Goal: Find specific page/section: Find specific page/section

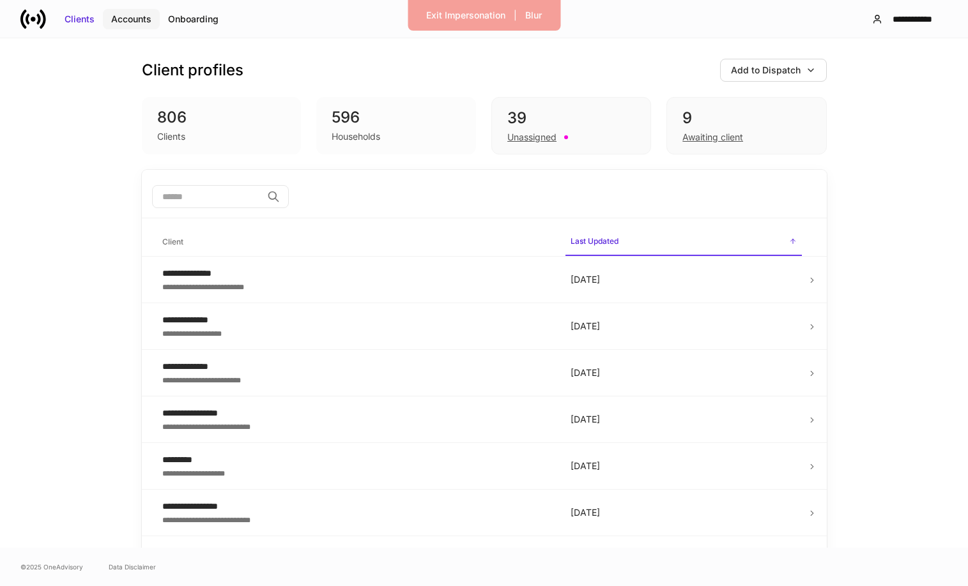
click at [128, 18] on div "Accounts" at bounding box center [131, 19] width 40 height 13
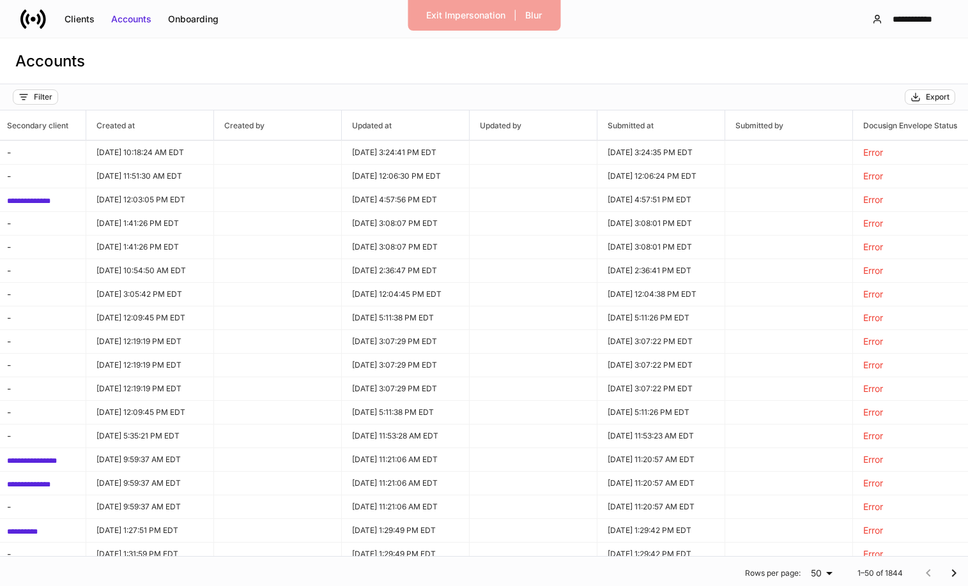
scroll to position [0, 955]
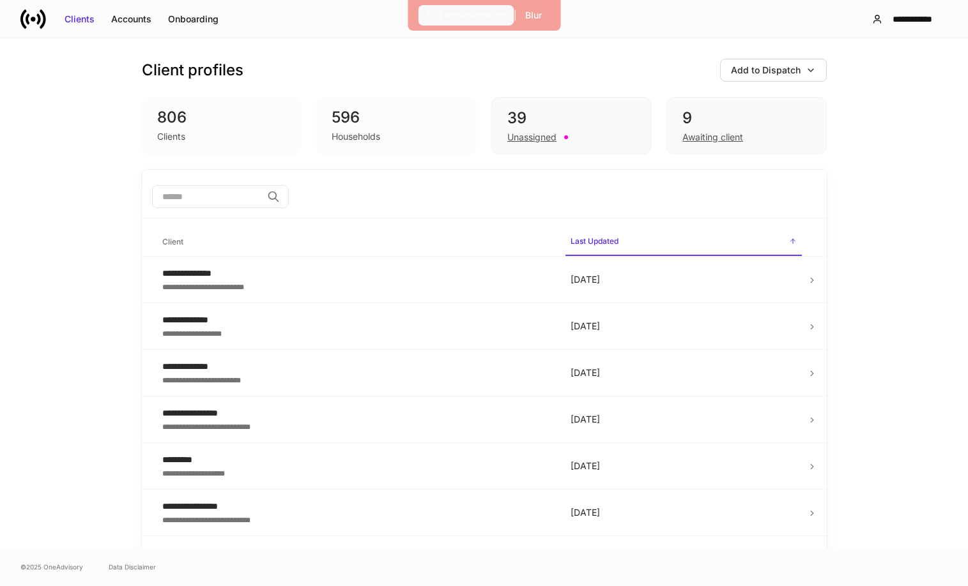
click at [475, 13] on div "Exit Impersonation" at bounding box center [465, 15] width 79 height 13
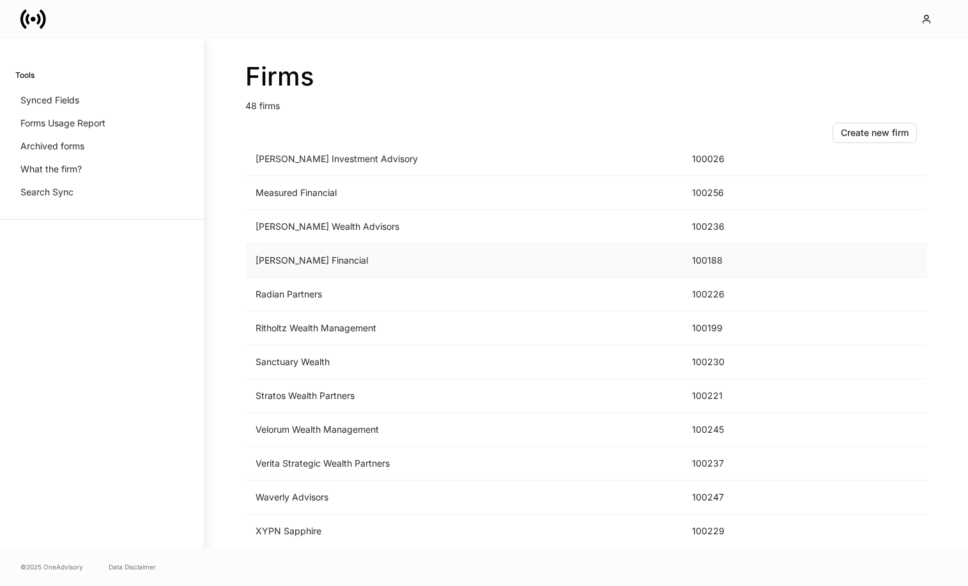
scroll to position [1269, 0]
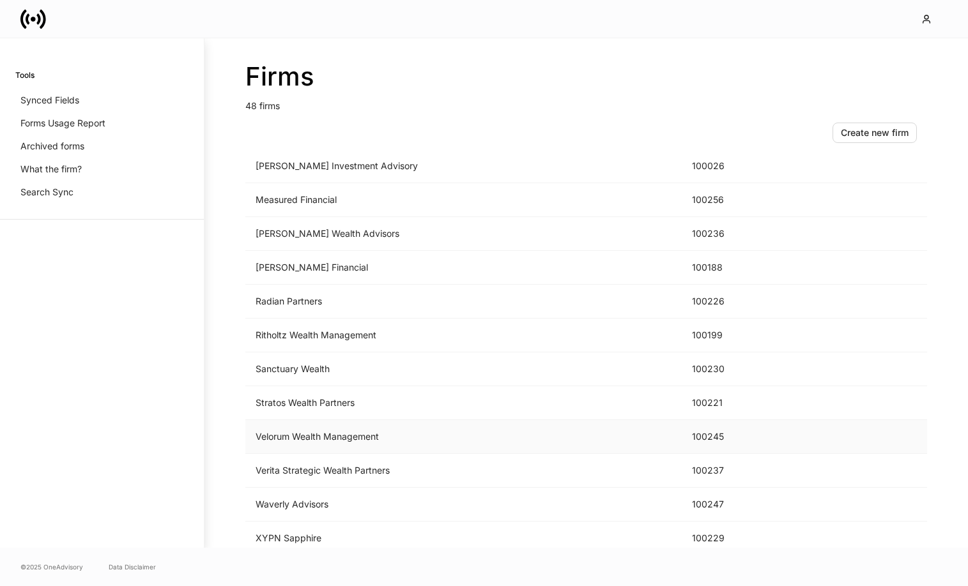
click at [380, 438] on td "Velorum Wealth Management" at bounding box center [463, 437] width 436 height 34
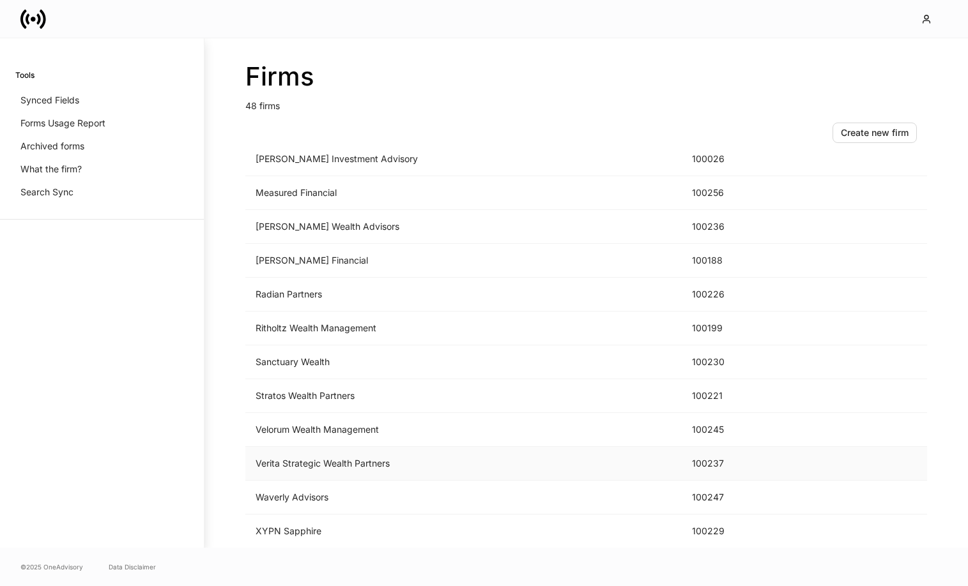
scroll to position [1275, 0]
click at [344, 469] on td "Verita Strategic Wealth Partners" at bounding box center [463, 465] width 436 height 34
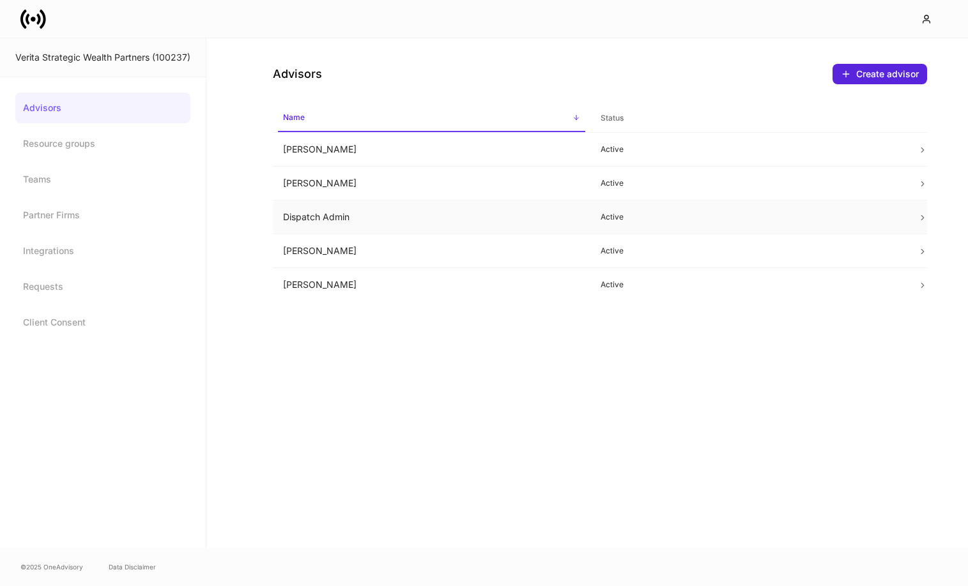
click at [394, 215] on td "Dispatch Admin" at bounding box center [432, 218] width 318 height 34
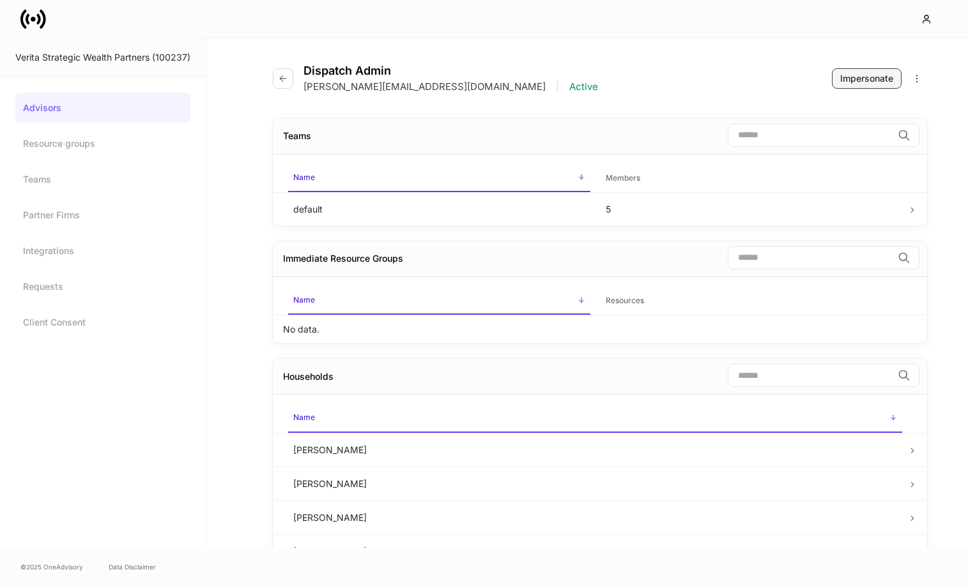
click at [873, 75] on div "Impersonate" at bounding box center [866, 78] width 53 height 13
